Goal: Task Accomplishment & Management: Use online tool/utility

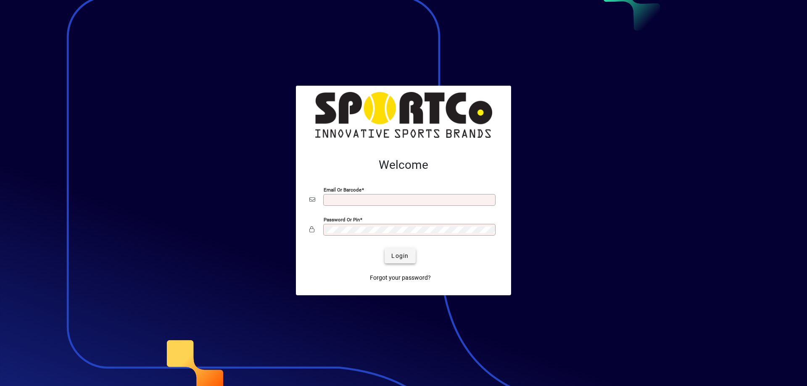
type input "**********"
click at [403, 254] on span "Login" at bounding box center [400, 256] width 17 height 9
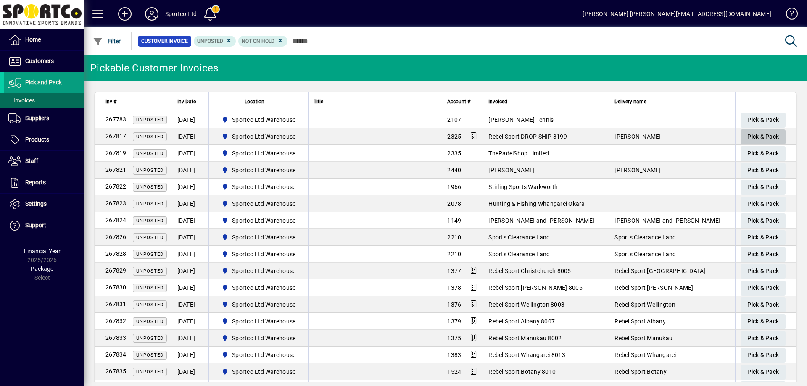
click at [766, 136] on span "Pick & Pack" at bounding box center [764, 137] width 32 height 14
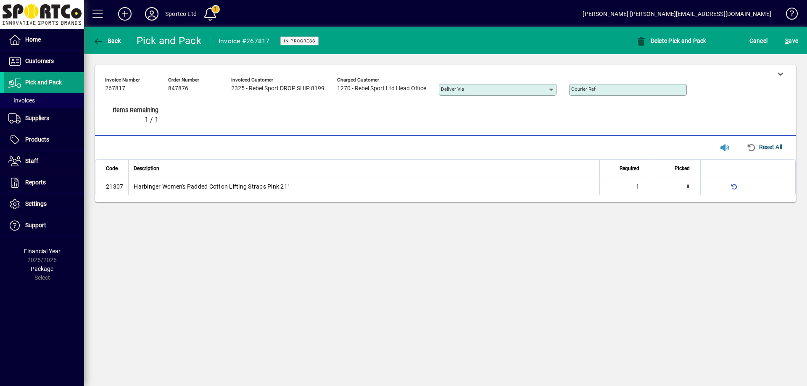
type input "*"
click at [778, 74] on div at bounding box center [781, 73] width 32 height 17
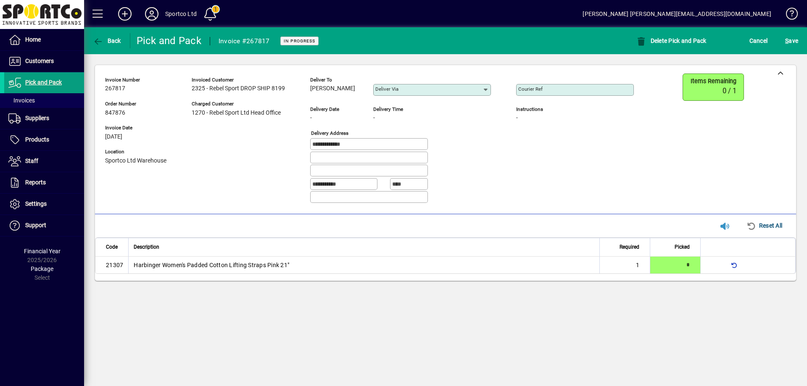
copy span "Natalie Posa"
drag, startPoint x: 350, startPoint y: 91, endPoint x: 232, endPoint y: 61, distance: 122.3
click at [310, 96] on div "**********" at bounding box center [376, 142] width 542 height 137
drag, startPoint x: 354, startPoint y: 146, endPoint x: 310, endPoint y: 146, distance: 43.7
click at [310, 146] on div "**********" at bounding box center [376, 142] width 542 height 137
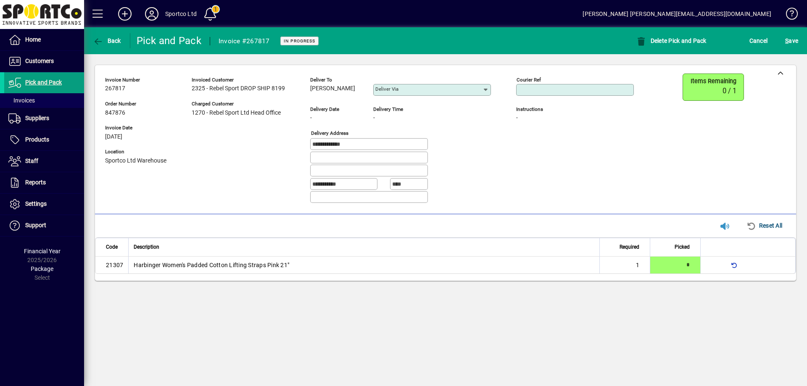
click at [557, 87] on input "Courier Ref" at bounding box center [576, 90] width 115 height 7
paste input "**********"
type input "**********"
click at [789, 41] on span "S ave" at bounding box center [792, 40] width 13 height 13
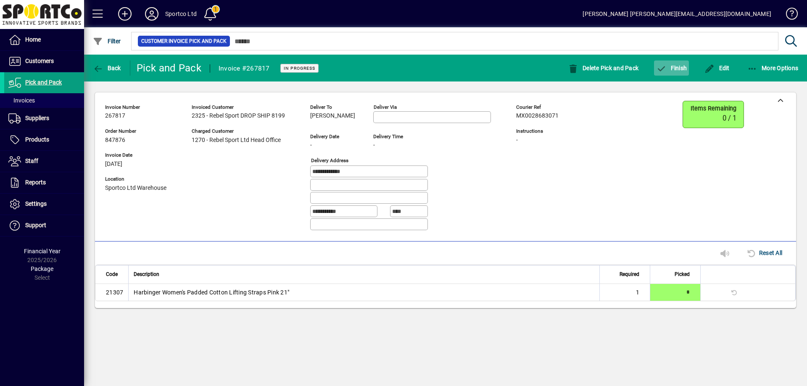
click at [680, 64] on span "button" at bounding box center [671, 68] width 35 height 20
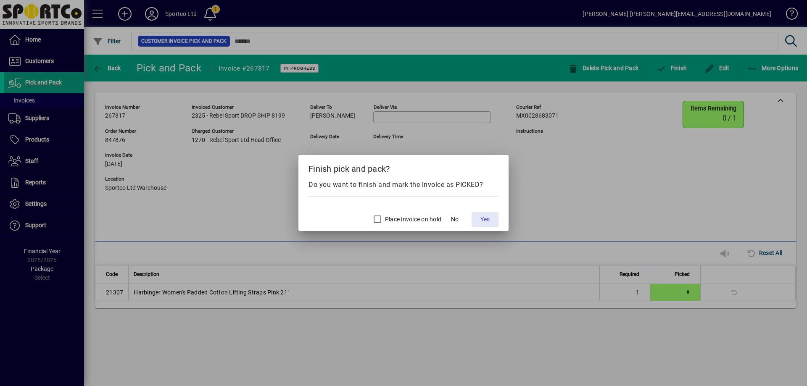
click at [486, 220] on span "Yes" at bounding box center [485, 219] width 9 height 9
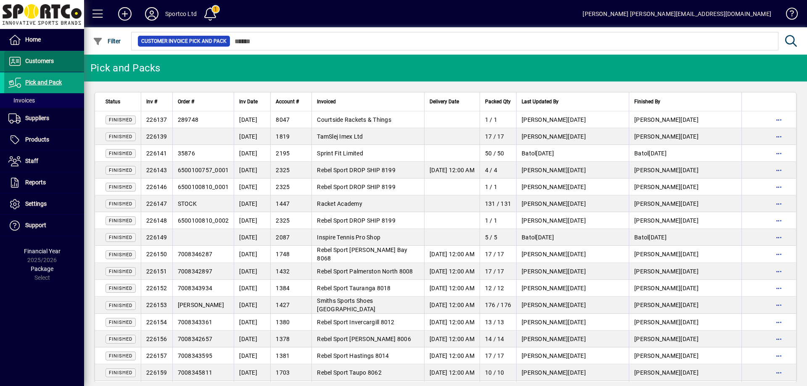
click at [39, 66] on span "Customers" at bounding box center [29, 61] width 50 height 10
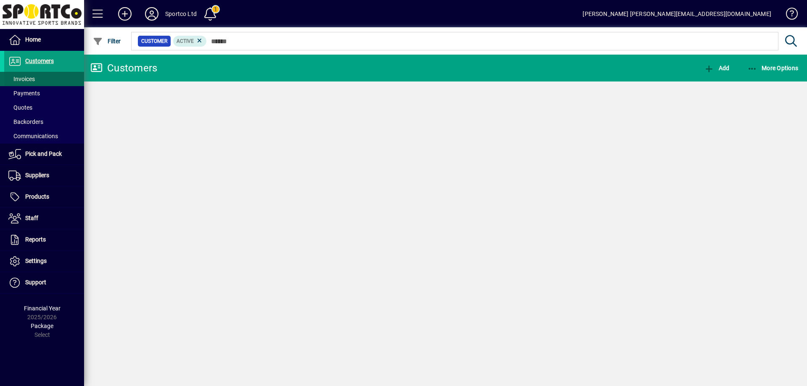
click at [26, 77] on span "Invoices" at bounding box center [21, 79] width 26 height 7
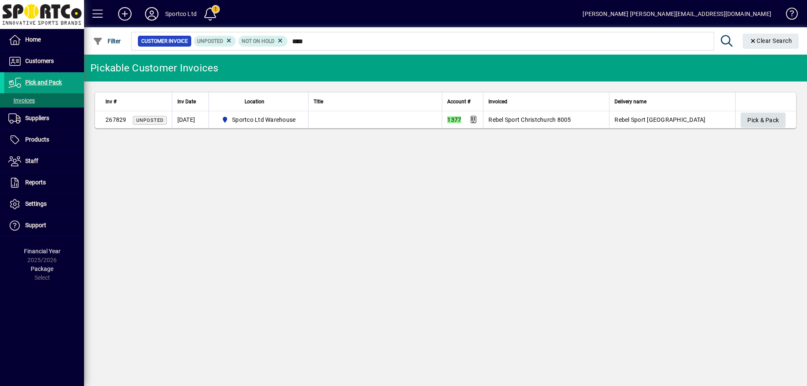
type input "****"
click at [762, 124] on span "Pick & Pack" at bounding box center [764, 121] width 32 height 14
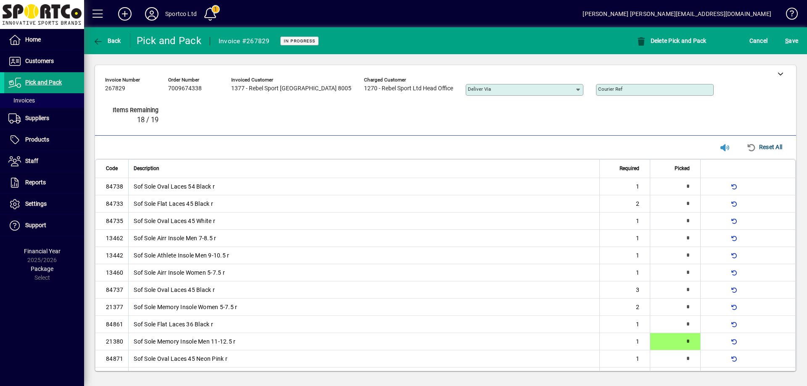
type input "*"
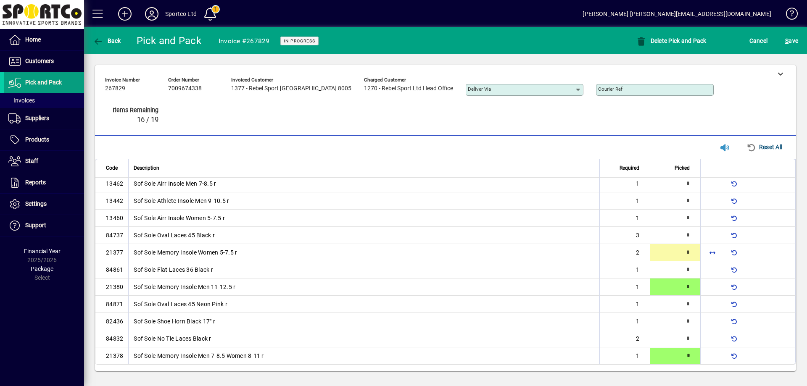
type input "*"
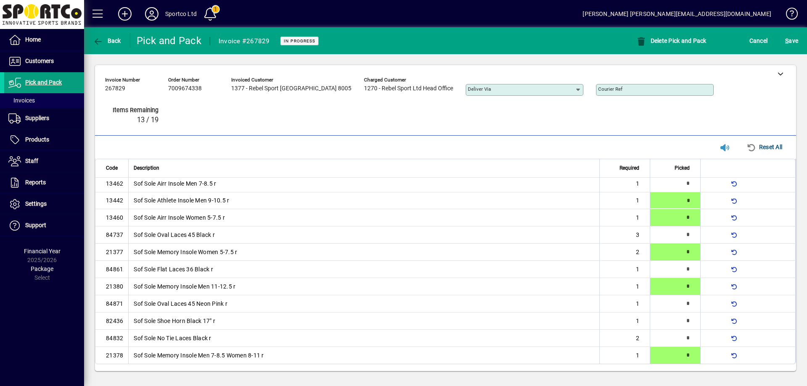
type input "*"
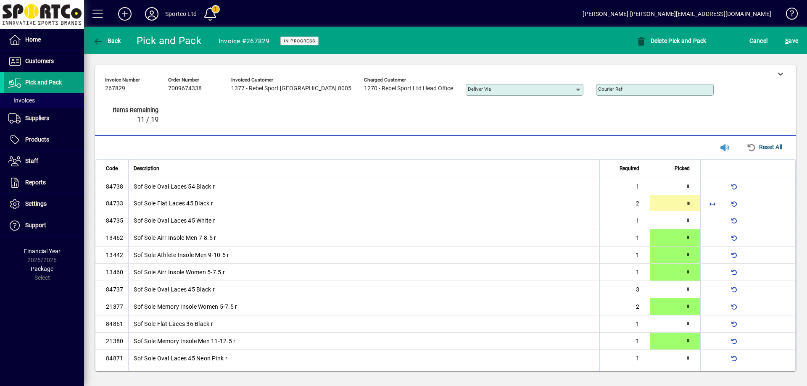
type input "*"
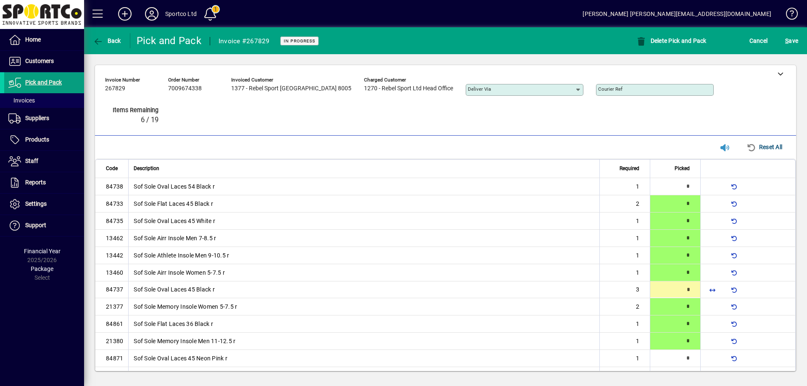
type input "*"
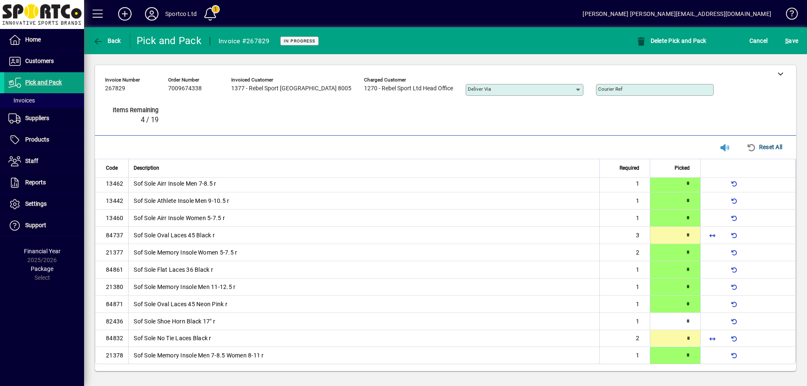
type input "*"
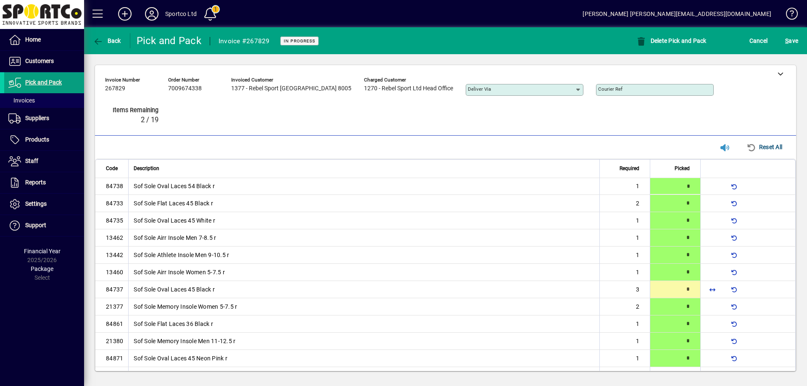
type input "*"
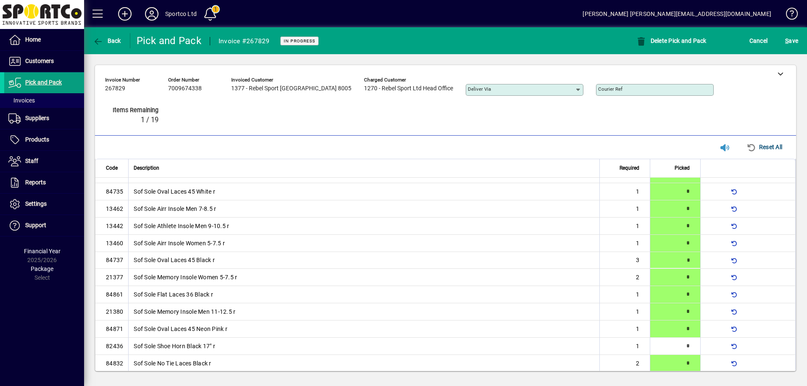
scroll to position [55, 0]
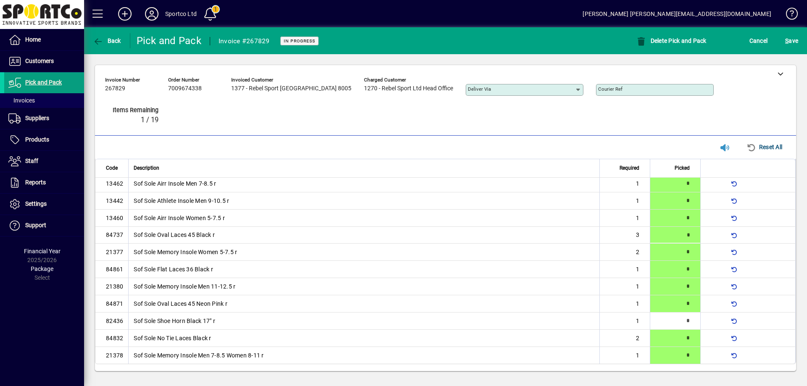
type input "*"
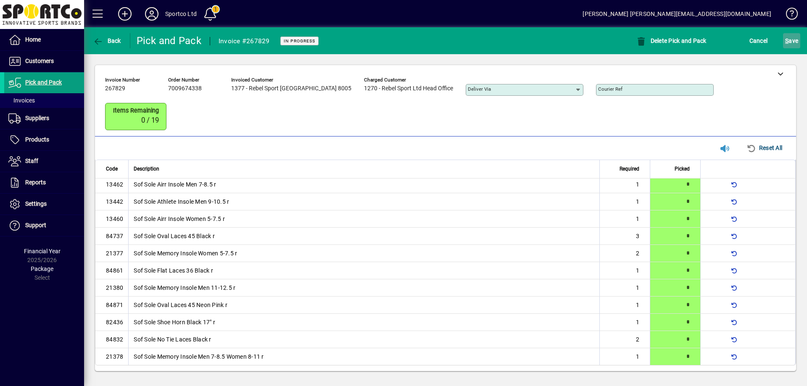
click at [786, 39] on button "S ave" at bounding box center [791, 40] width 17 height 15
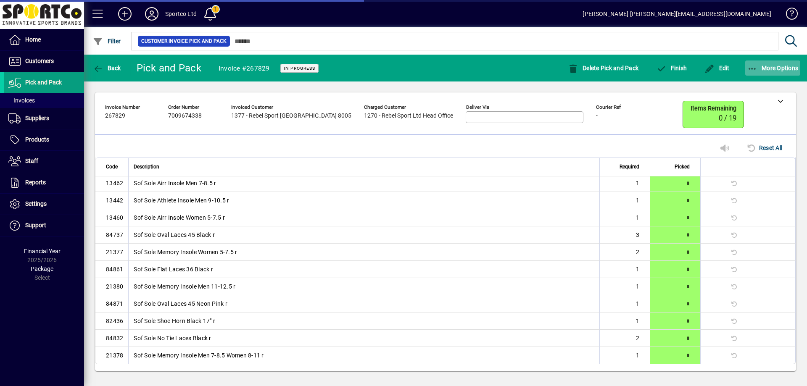
scroll to position [33, 0]
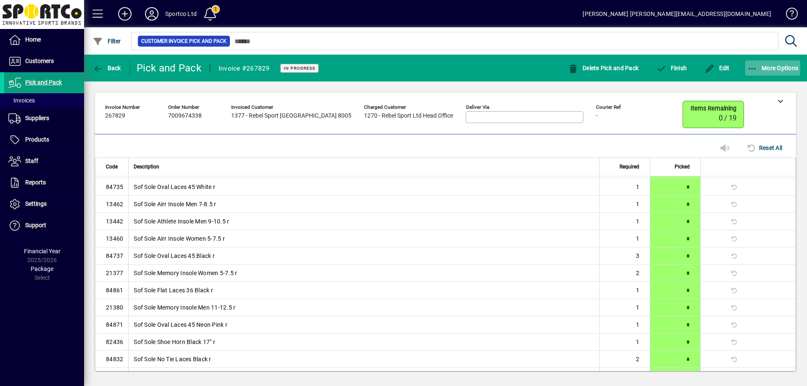
click at [754, 67] on icon "button" at bounding box center [753, 69] width 11 height 8
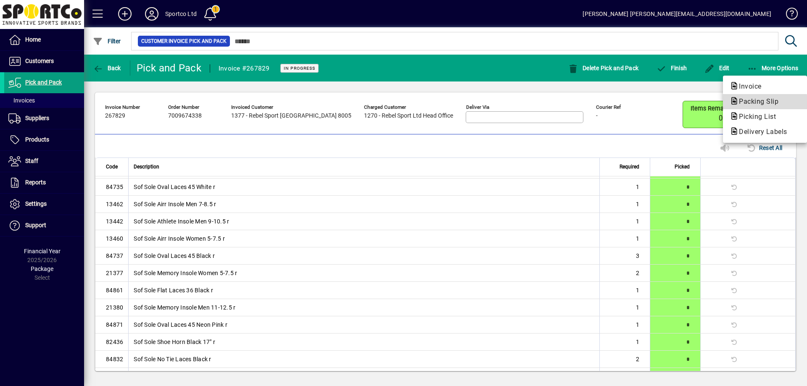
click at [749, 102] on span "Packing Slip" at bounding box center [756, 102] width 53 height 8
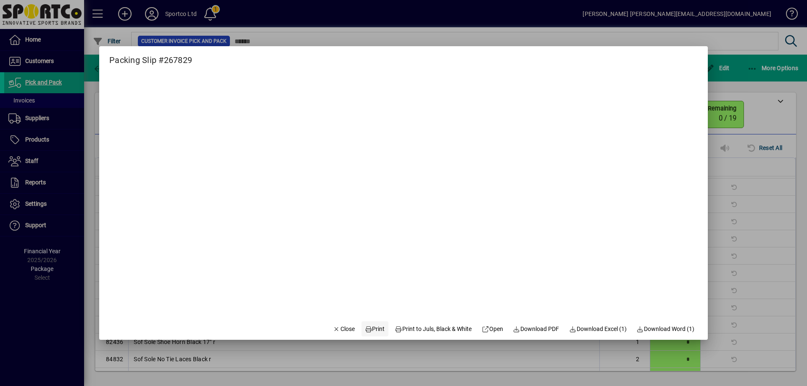
click at [373, 328] on span "Print" at bounding box center [375, 329] width 20 height 9
click at [345, 324] on span "button" at bounding box center [344, 329] width 29 height 20
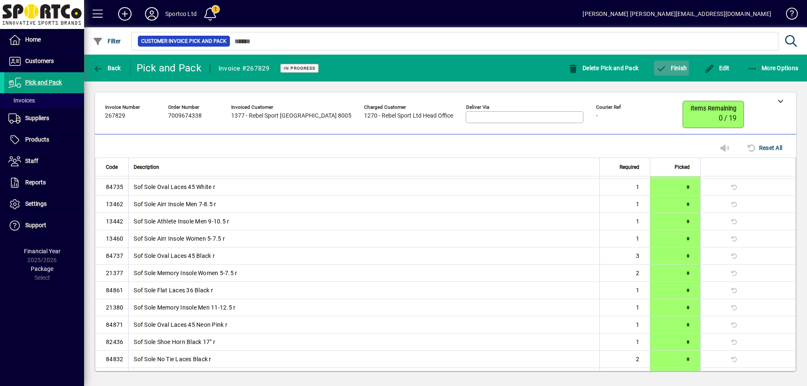
click at [672, 67] on span "Finish" at bounding box center [671, 68] width 31 height 7
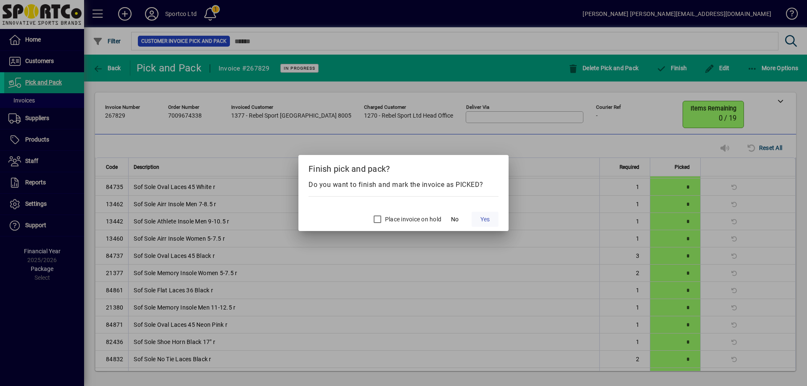
click at [488, 217] on span "Yes" at bounding box center [485, 219] width 9 height 9
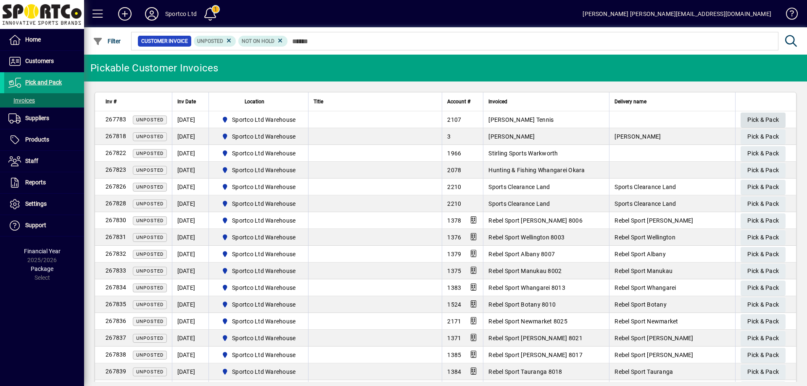
click at [754, 118] on span "Pick & Pack" at bounding box center [764, 120] width 32 height 14
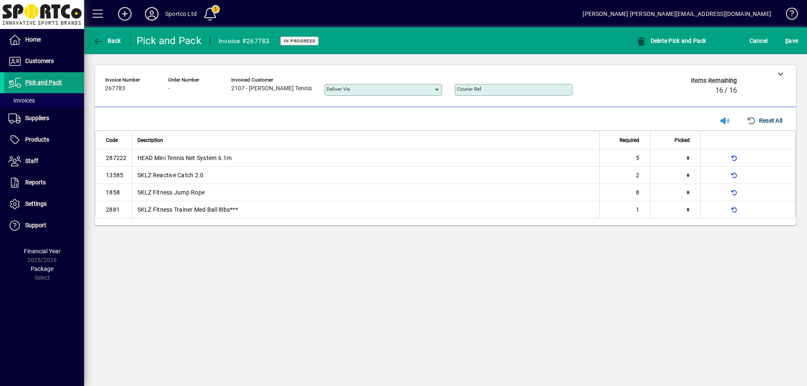
type input "*"
click at [712, 192] on span "button" at bounding box center [713, 193] width 20 height 20
type input "*"
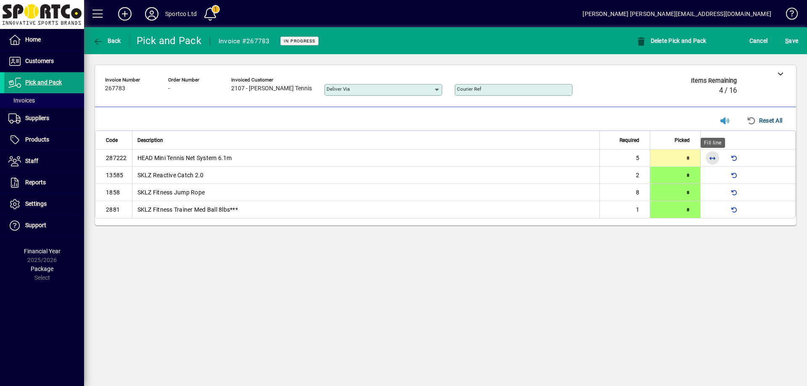
click at [706, 159] on span "button" at bounding box center [713, 158] width 20 height 20
type input "*"
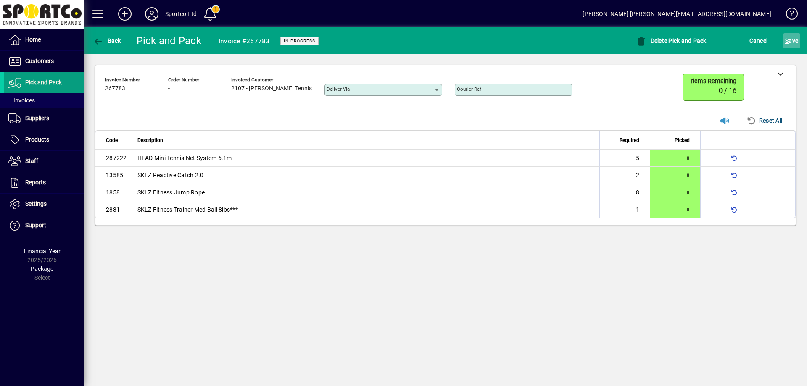
click at [792, 37] on span "S ave" at bounding box center [792, 40] width 13 height 13
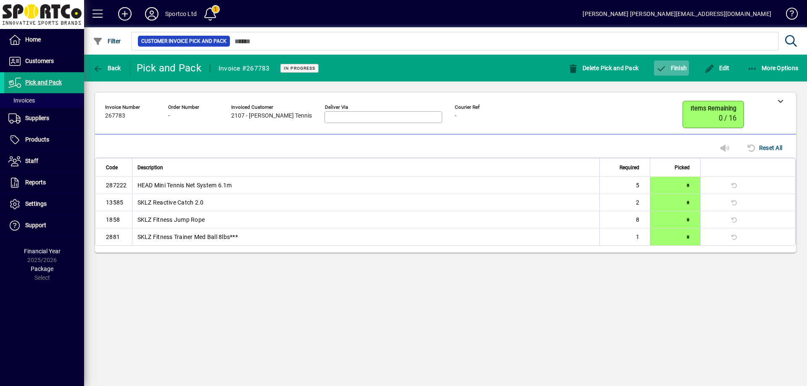
click at [673, 60] on span "button" at bounding box center [671, 68] width 35 height 20
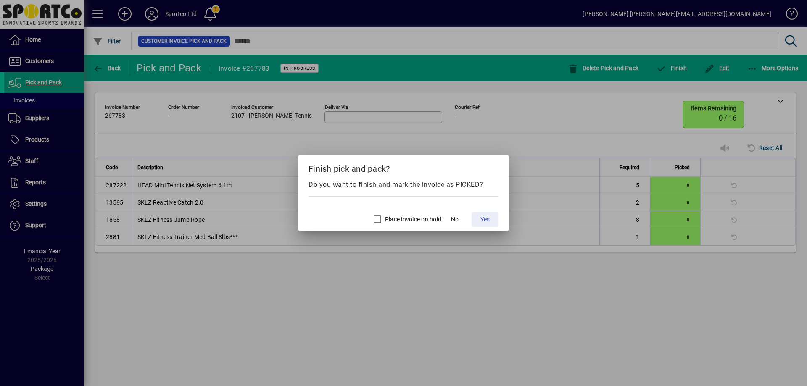
click at [483, 218] on span "Yes" at bounding box center [485, 219] width 9 height 9
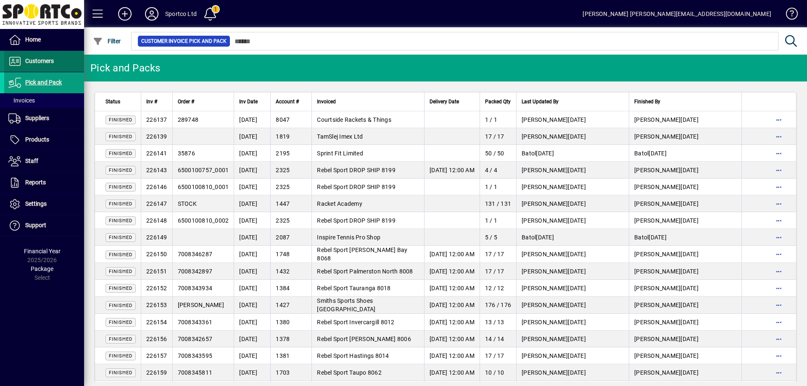
click at [45, 58] on span "Customers" at bounding box center [39, 61] width 29 height 7
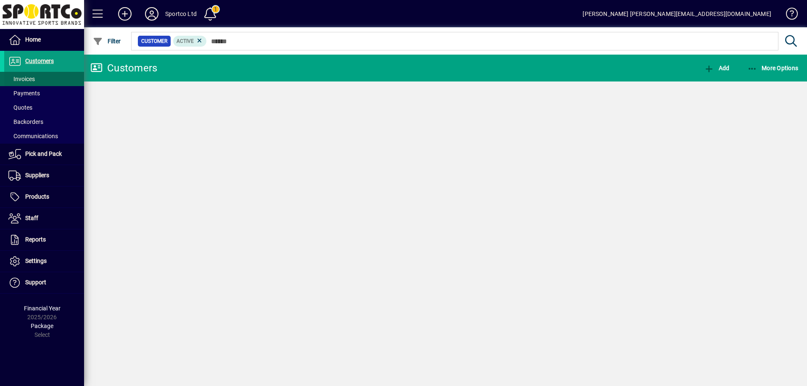
click at [30, 79] on span "Invoices" at bounding box center [21, 79] width 26 height 7
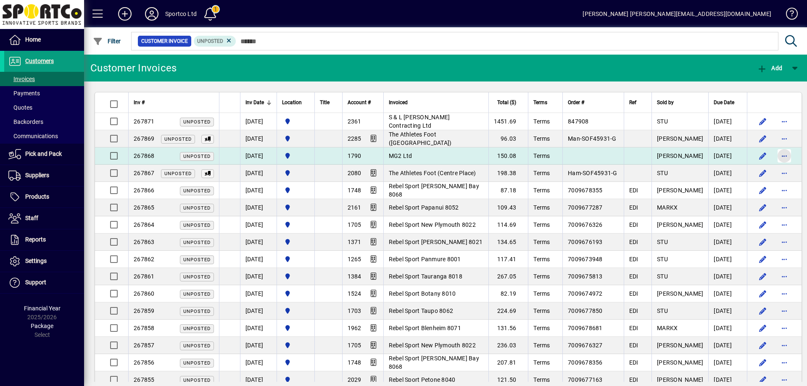
click at [775, 156] on span "button" at bounding box center [785, 156] width 20 height 20
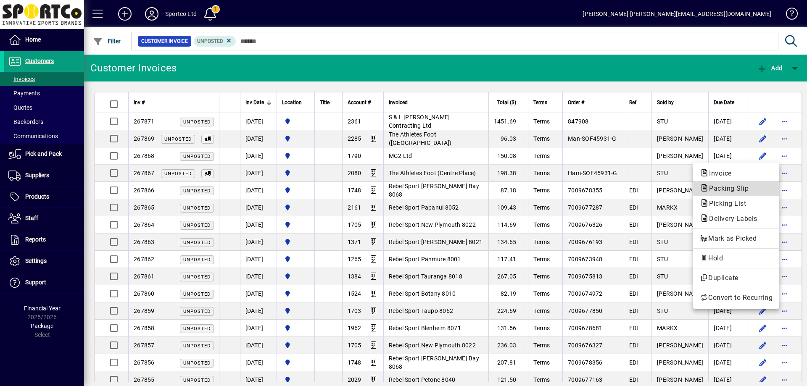
click at [739, 187] on span "Packing Slip" at bounding box center [726, 189] width 53 height 8
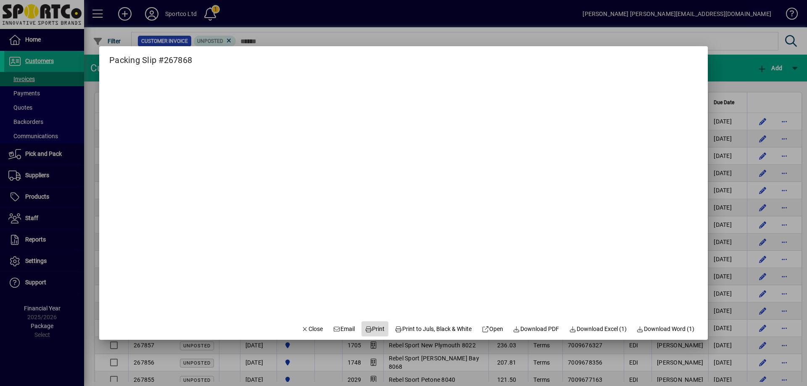
click at [371, 328] on span "Print" at bounding box center [375, 329] width 20 height 9
click at [302, 325] on span "Close" at bounding box center [313, 329] width 22 height 9
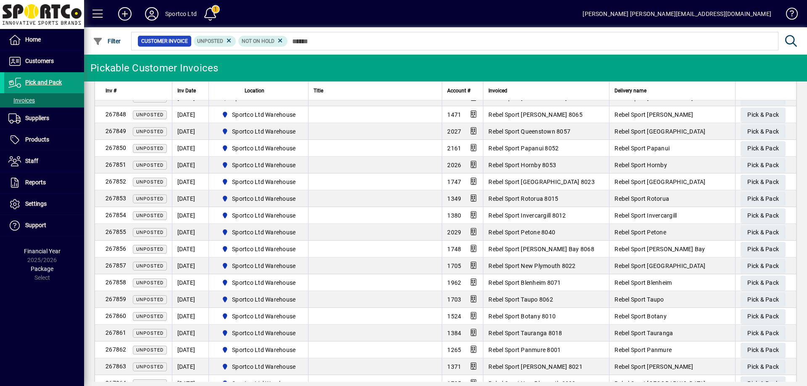
scroll to position [463, 0]
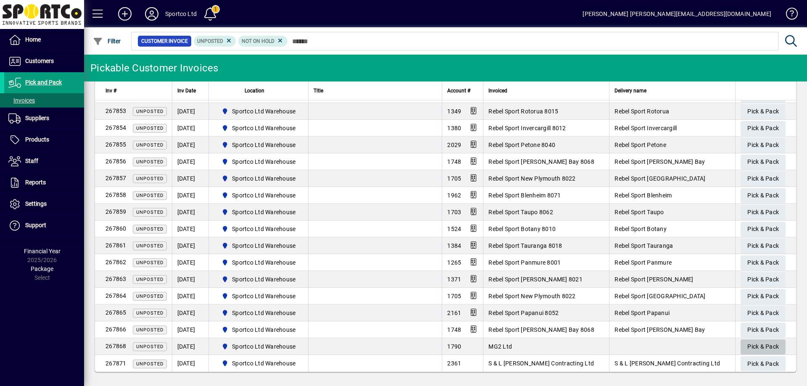
click at [760, 343] on span "Pick & Pack" at bounding box center [764, 347] width 32 height 14
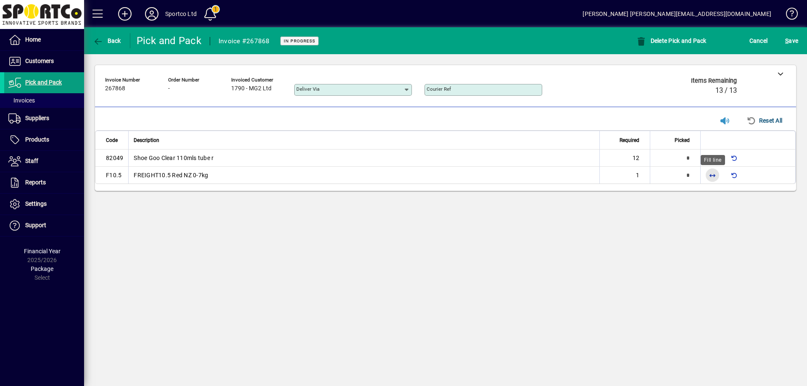
click at [711, 175] on span "button" at bounding box center [713, 175] width 20 height 20
type input "*"
click at [716, 159] on span "button" at bounding box center [713, 158] width 20 height 20
type input "**"
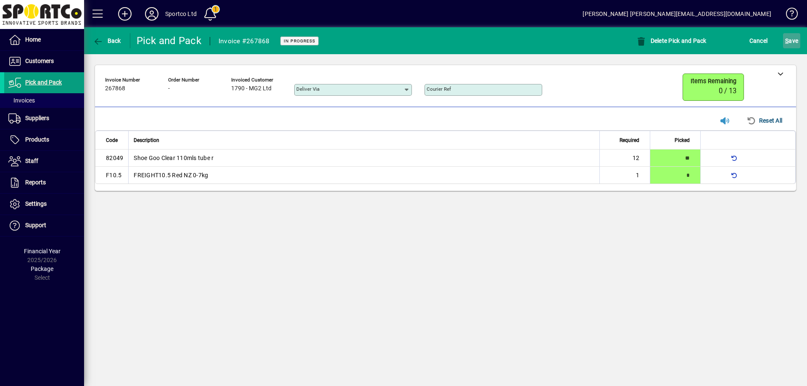
click at [792, 39] on span "S ave" at bounding box center [792, 40] width 13 height 13
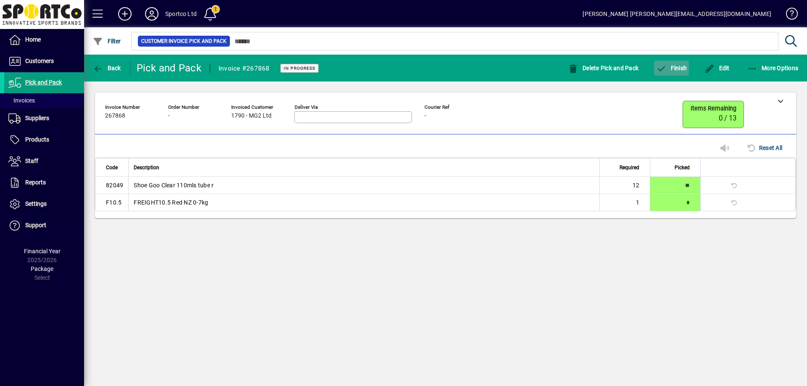
click at [678, 67] on button "Finish" at bounding box center [671, 68] width 35 height 15
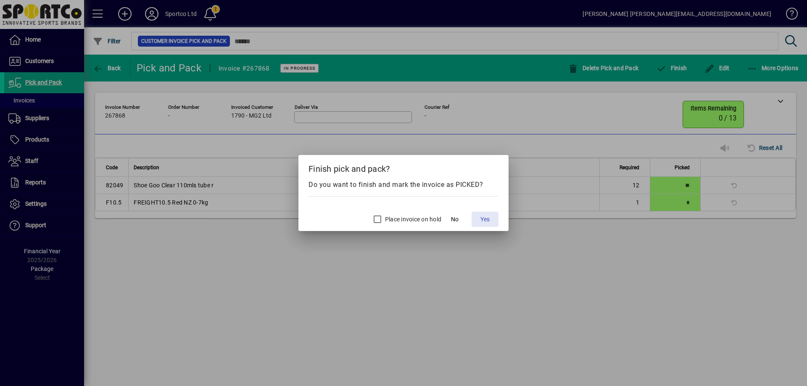
click at [480, 219] on span at bounding box center [485, 219] width 27 height 20
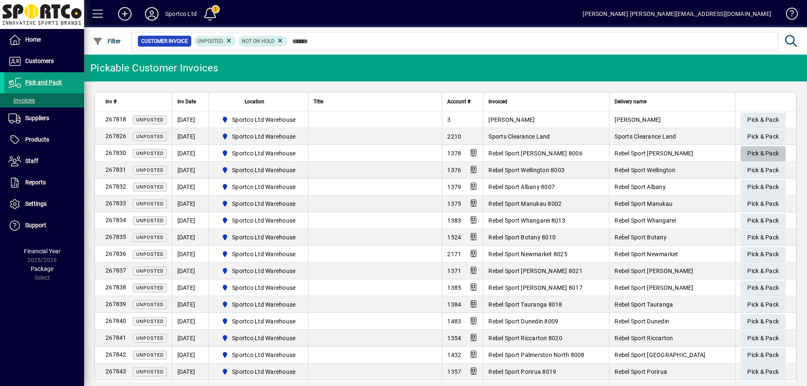
click at [761, 153] on span "Pick & Pack" at bounding box center [764, 154] width 32 height 14
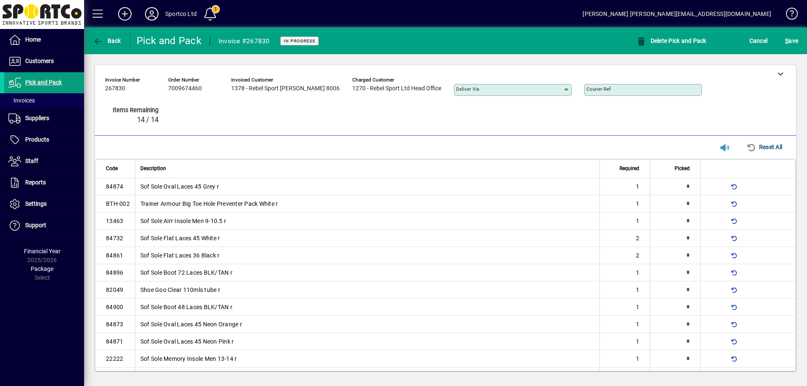
type input "*"
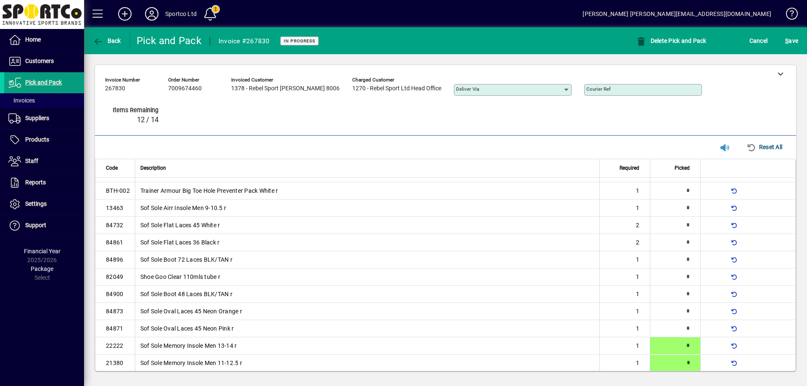
type input "*"
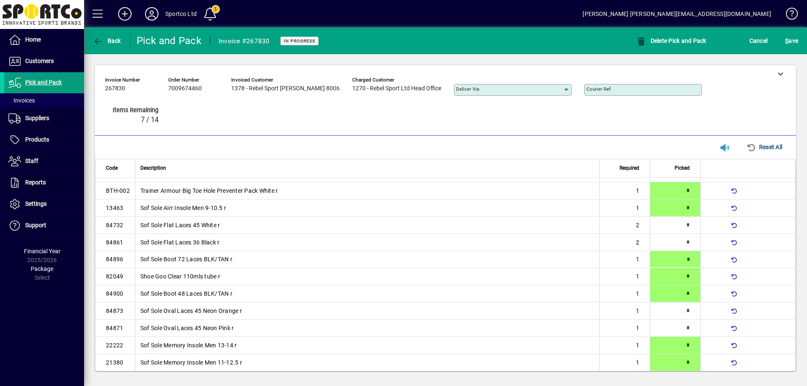
type input "*"
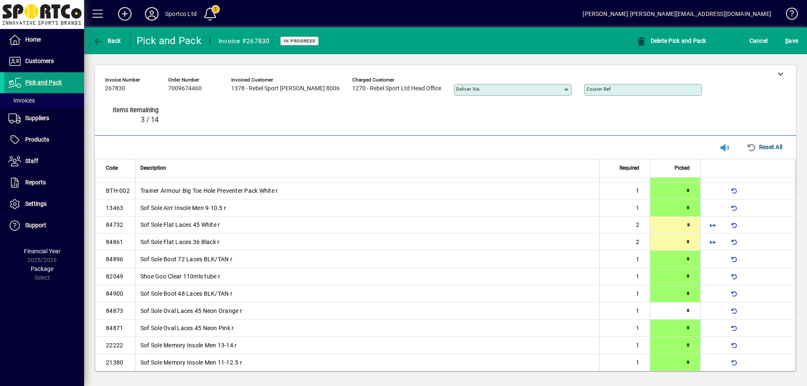
type input "*"
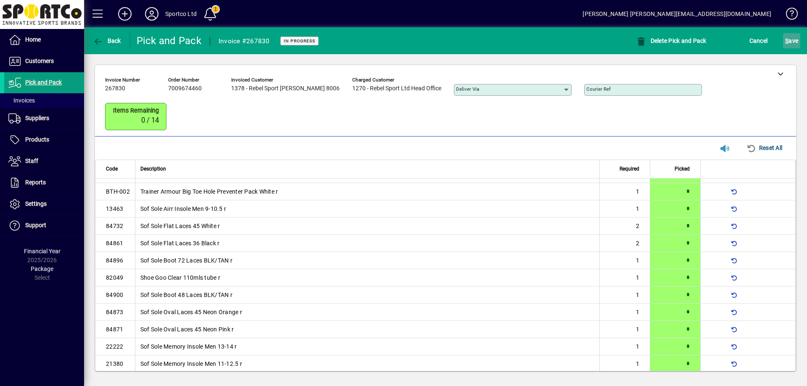
click at [786, 38] on button "S ave" at bounding box center [791, 40] width 17 height 15
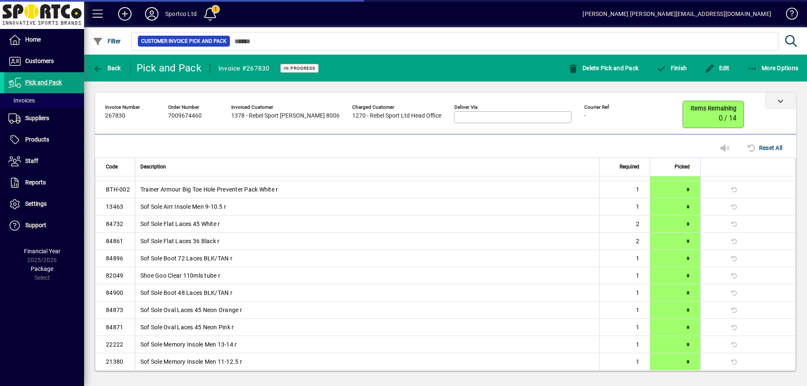
scroll to position [0, 0]
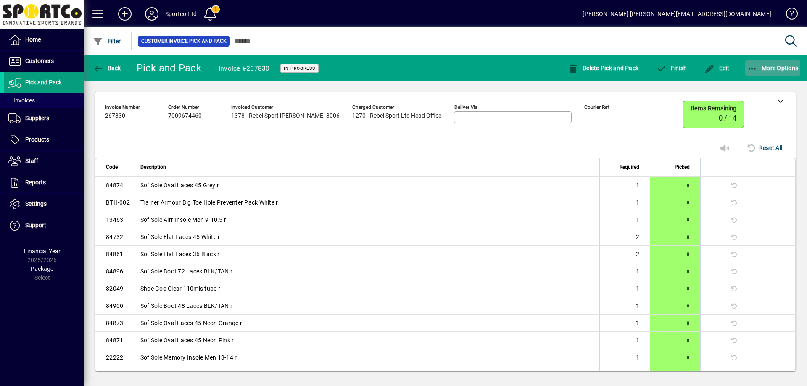
click at [754, 62] on span "button" at bounding box center [774, 68] width 56 height 20
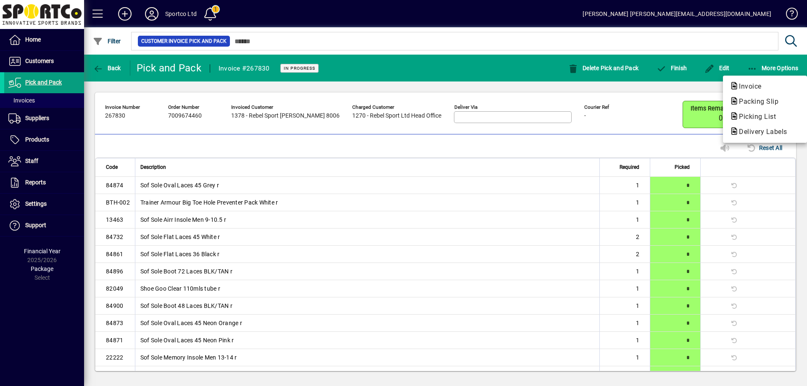
click at [755, 99] on span "Packing Slip" at bounding box center [756, 102] width 53 height 8
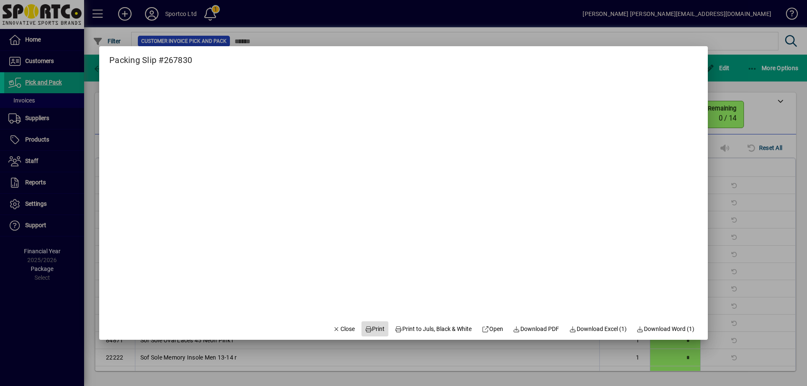
click at [368, 328] on span "Print" at bounding box center [375, 329] width 20 height 9
click at [339, 328] on span "Close" at bounding box center [344, 329] width 22 height 9
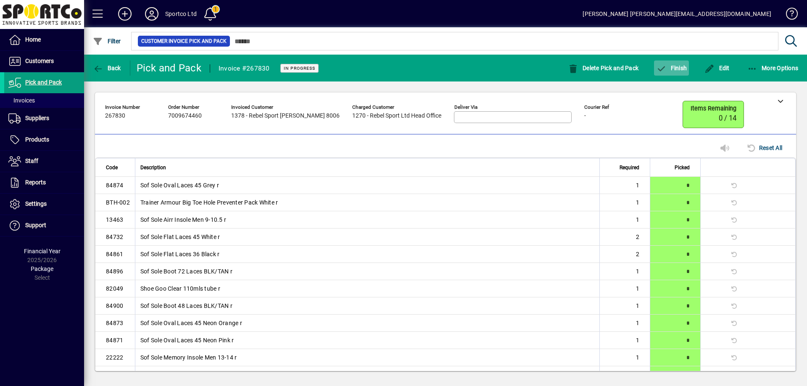
click at [676, 68] on span "Finish" at bounding box center [671, 68] width 31 height 7
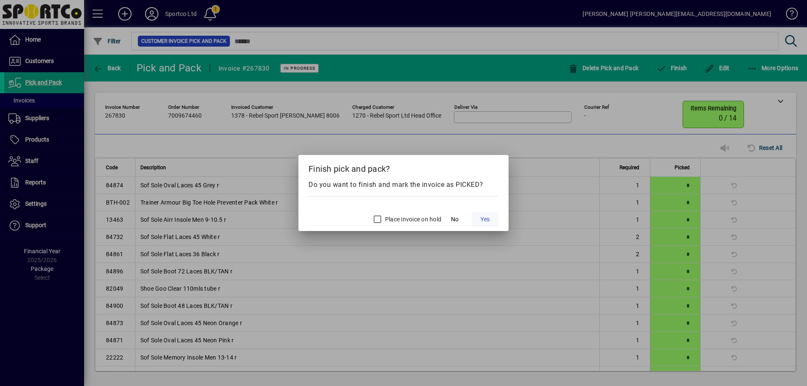
click at [490, 219] on span "Yes" at bounding box center [485, 219] width 9 height 9
